Goal: Task Accomplishment & Management: Manage account settings

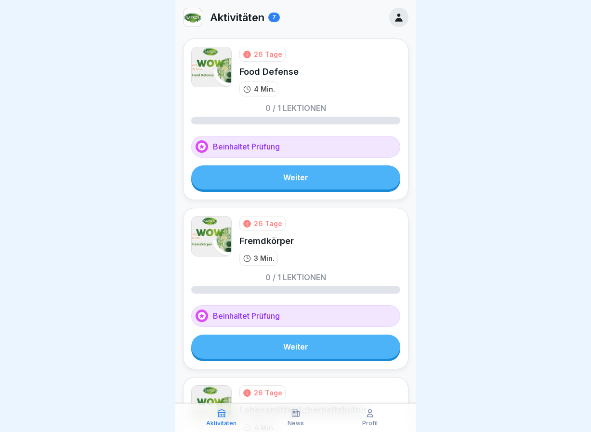
click at [394, 17] on icon at bounding box center [399, 17] width 11 height 11
click at [394, 18] on icon at bounding box center [399, 17] width 11 height 11
